Goal: Information Seeking & Learning: Learn about a topic

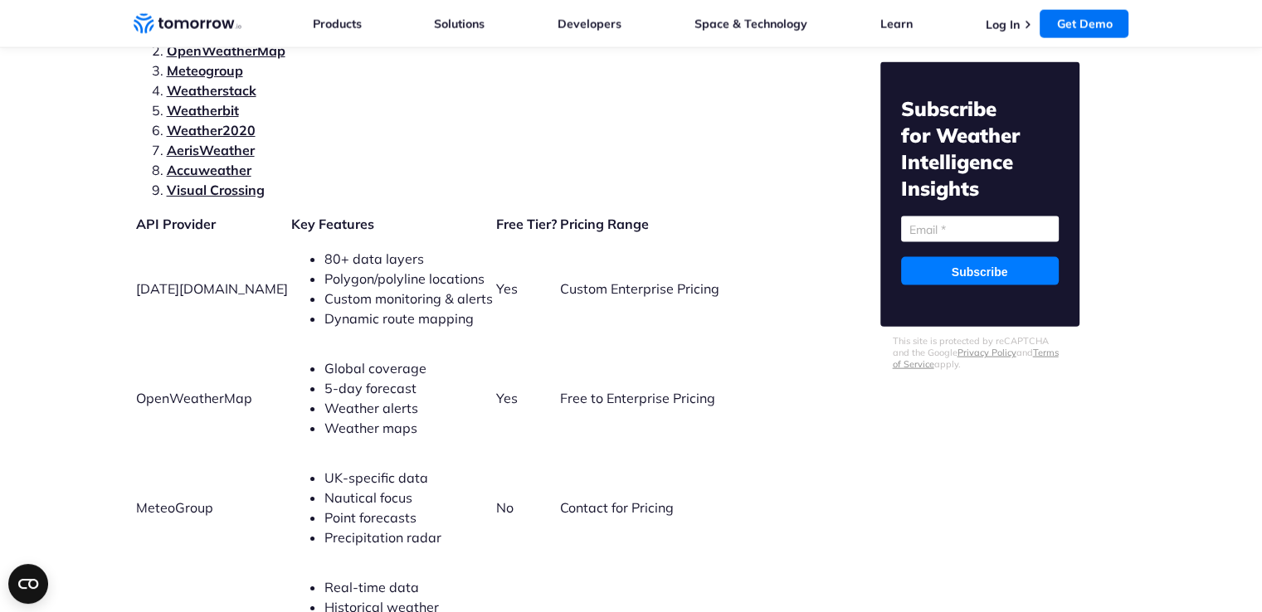
scroll to position [3569, 0]
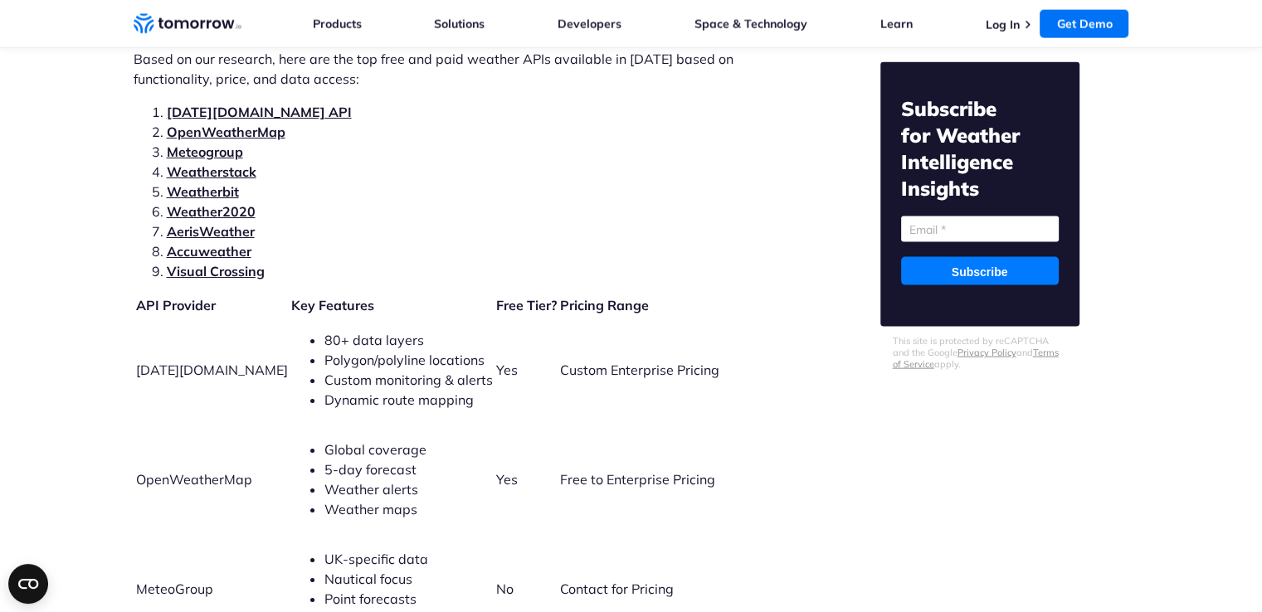
click at [199, 362] on span "[DATE][DOMAIN_NAME]" at bounding box center [212, 370] width 152 height 17
click at [586, 162] on li "Weatherstack" at bounding box center [480, 172] width 626 height 20
click at [216, 104] on link "[DATE][DOMAIN_NAME] API" at bounding box center [259, 112] width 185 height 17
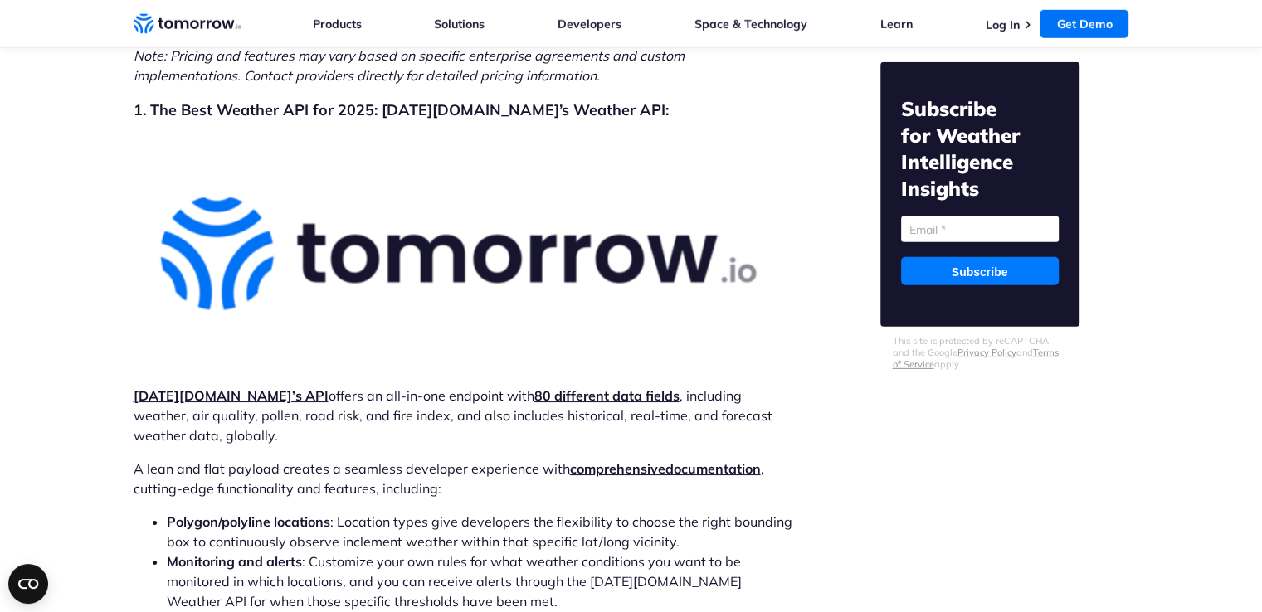
scroll to position [4914, 0]
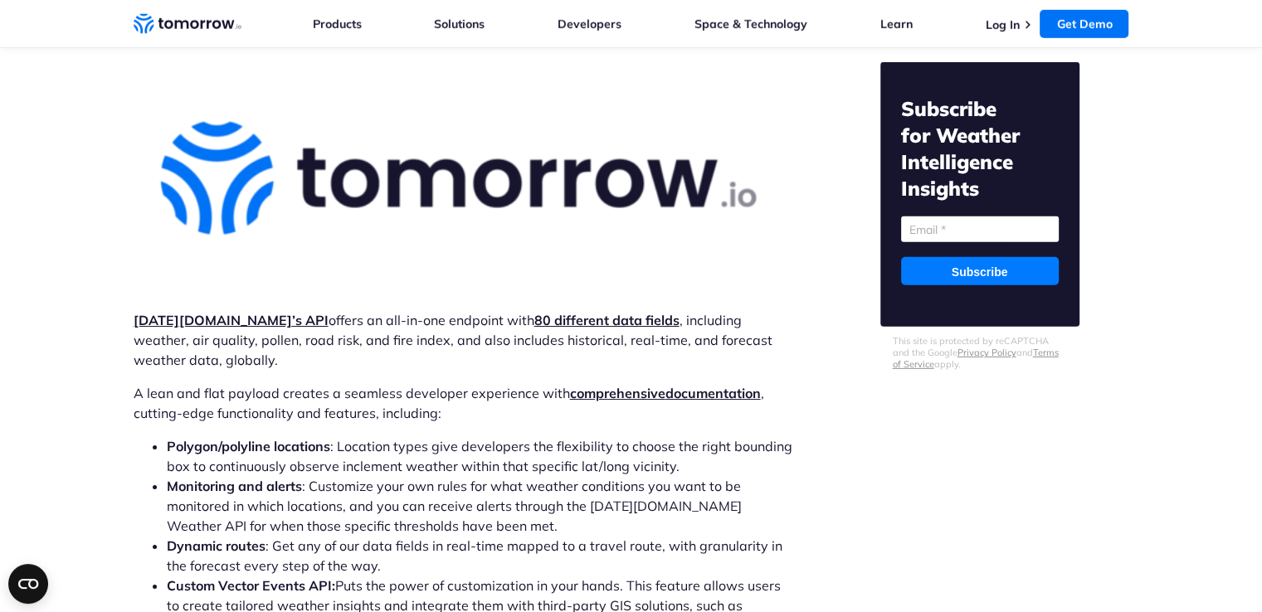
click at [232, 312] on strong "[DATE][DOMAIN_NAME]’s API" at bounding box center [231, 320] width 195 height 17
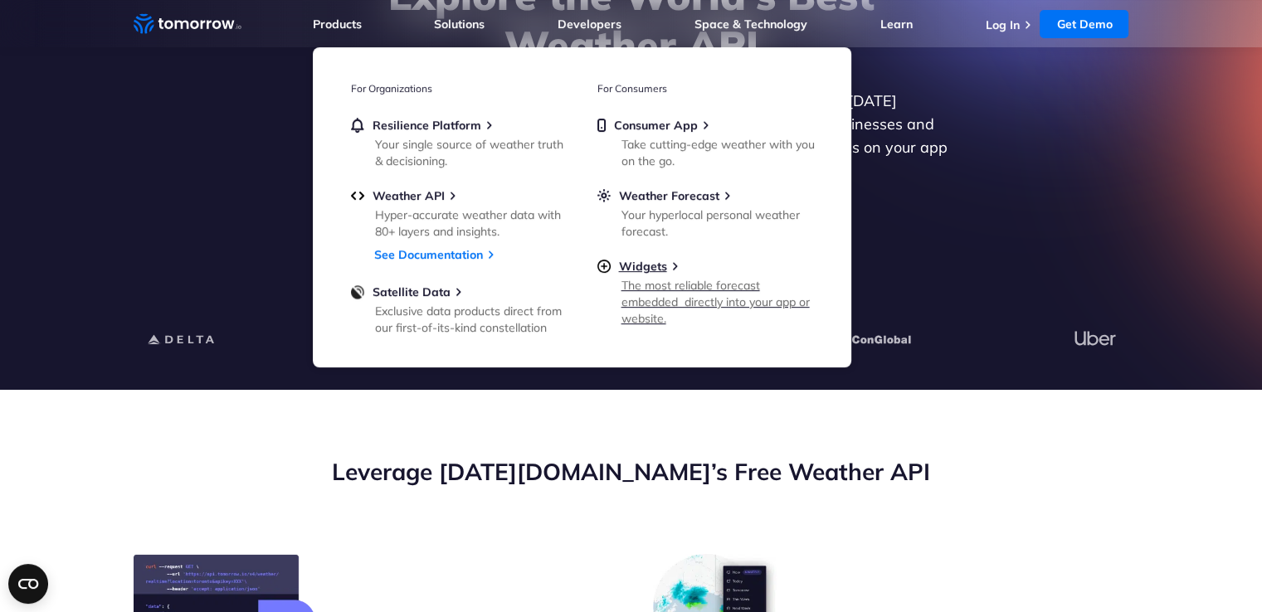
scroll to position [415, 0]
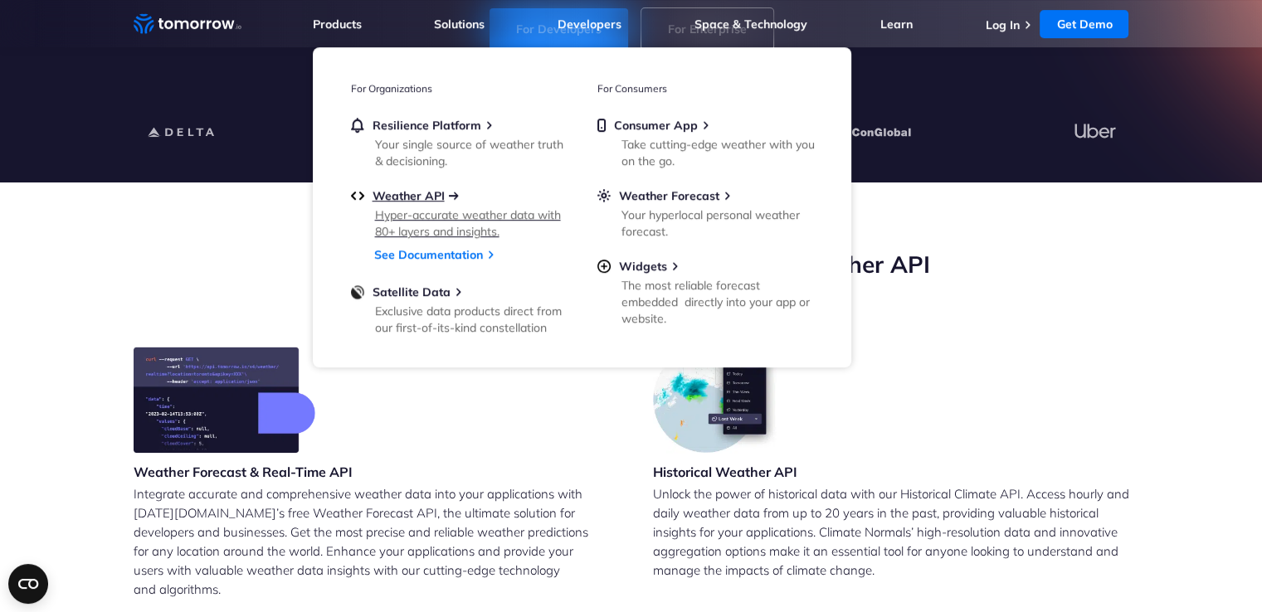
click at [399, 197] on span "Weather API" at bounding box center [409, 195] width 72 height 15
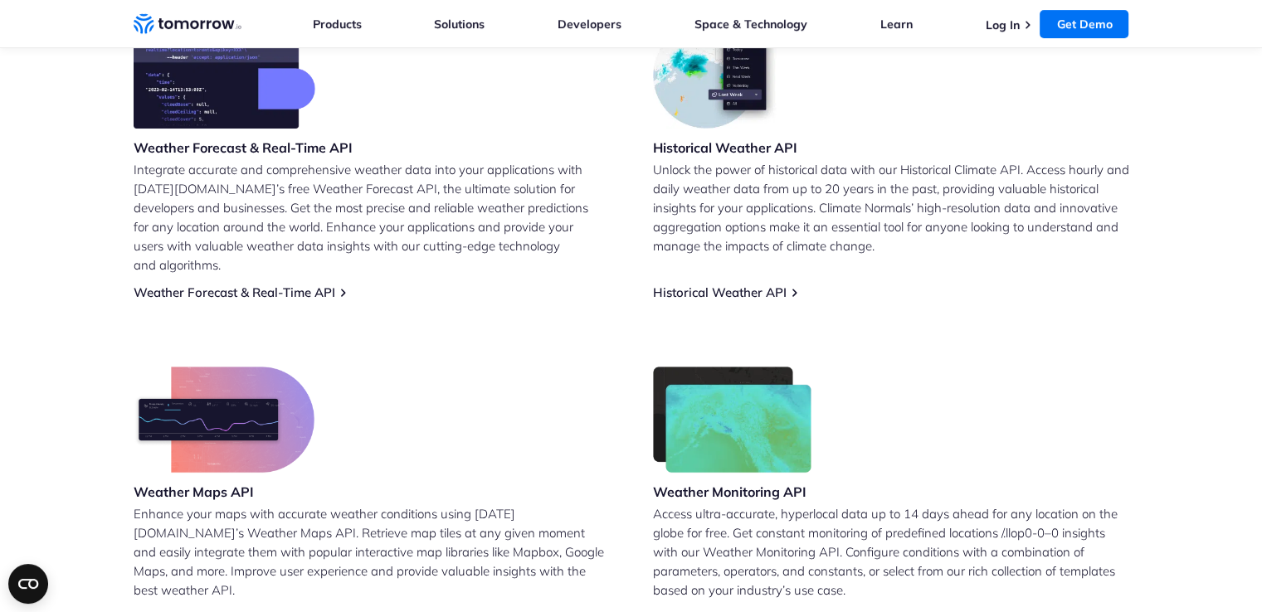
scroll to position [830, 0]
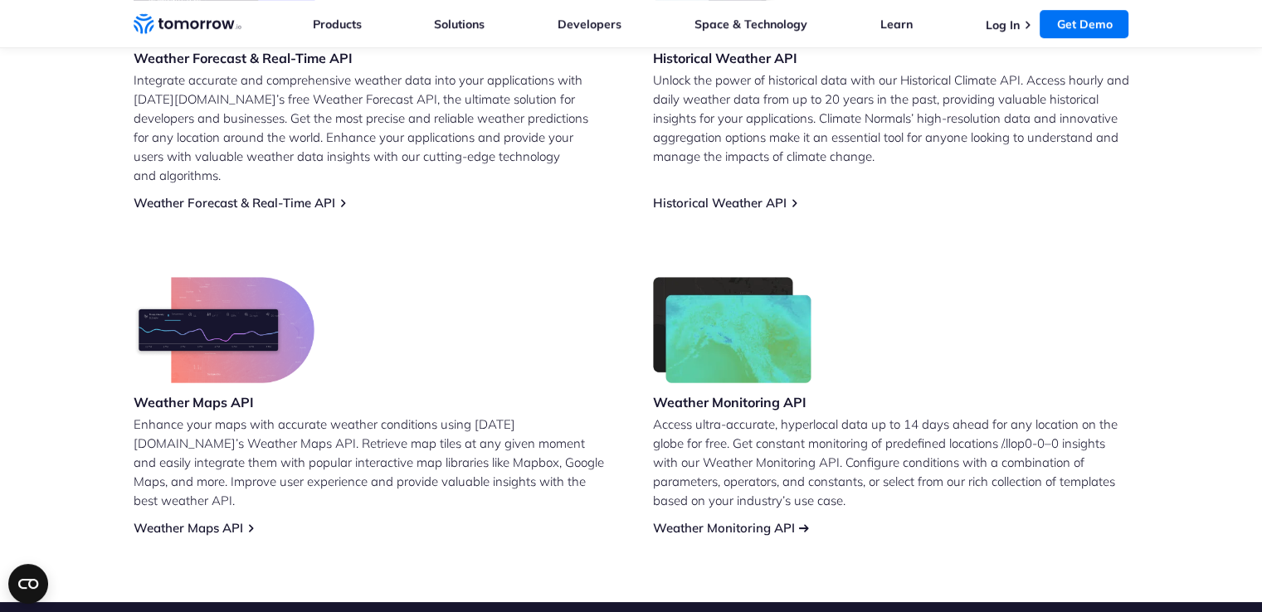
click at [732, 520] on link "Weather Monitoring API" at bounding box center [724, 528] width 142 height 16
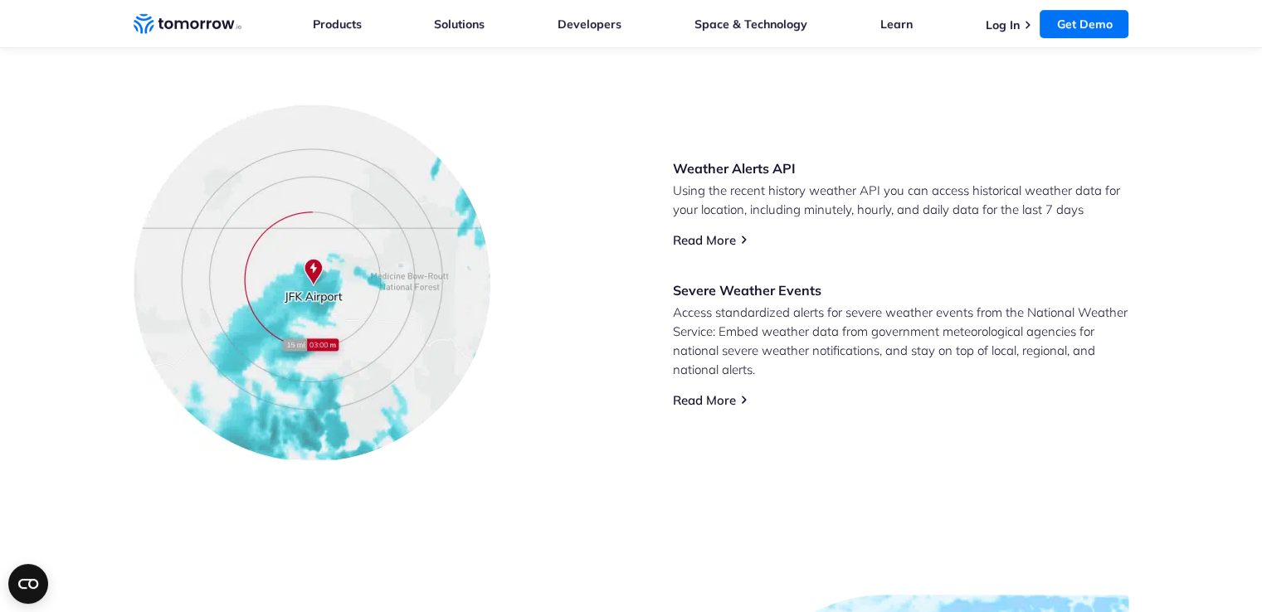
scroll to position [747, 0]
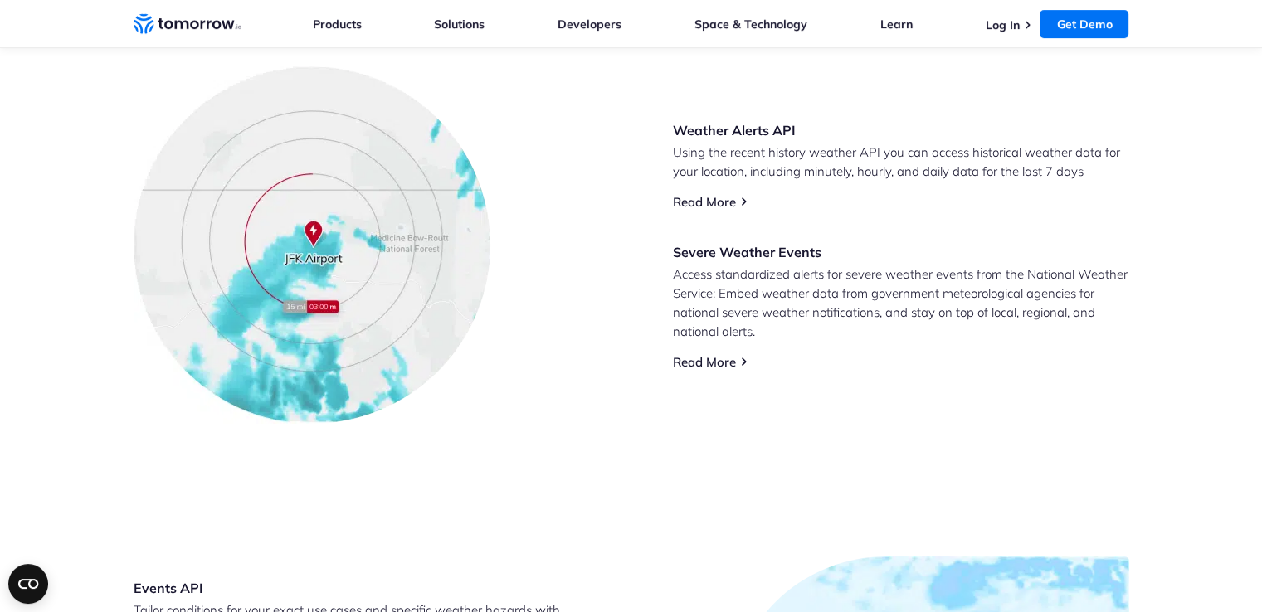
click at [443, 467] on section "Navigate Severe Weather With Customized Alerts Don’t let unpredictable weather …" at bounding box center [631, 171] width 1262 height 638
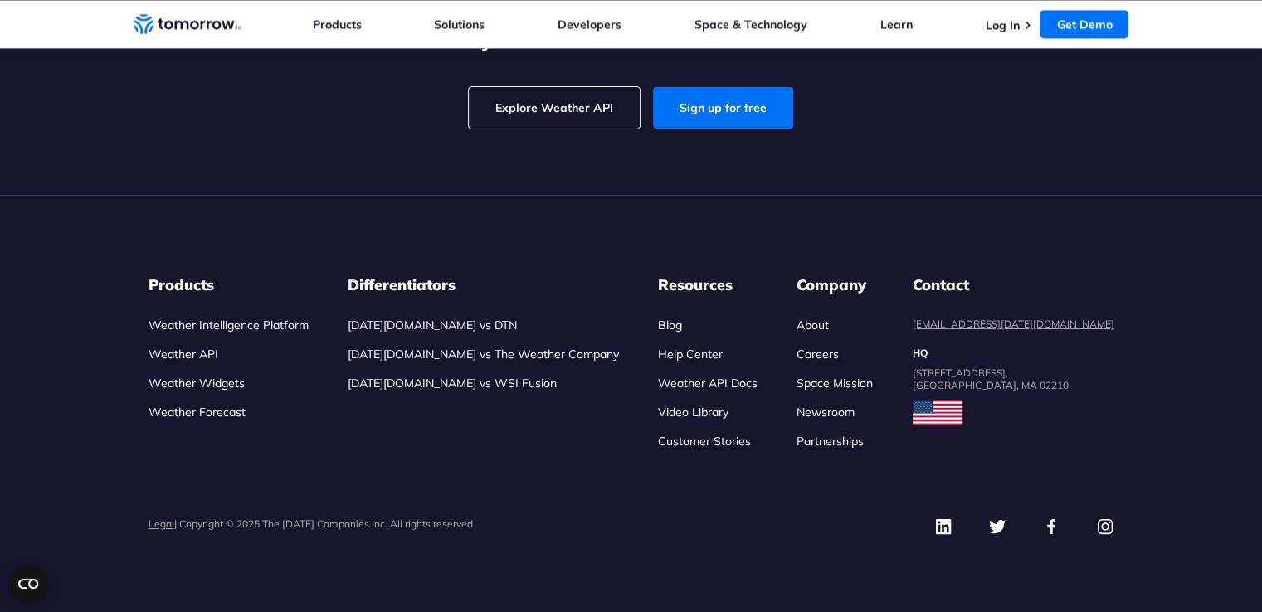
scroll to position [4482, 0]
